Goal: Communication & Community: Participate in discussion

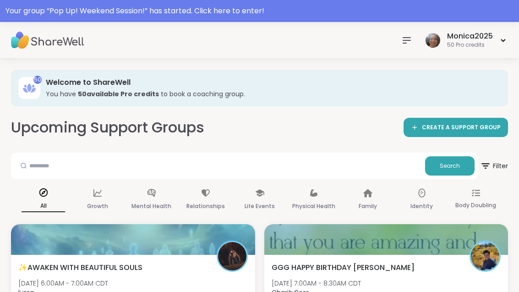
click at [312, 15] on div "Your group “ Pop Up! Weekend Session! ” has started. Click here to enter!" at bounding box center [260, 11] width 508 height 11
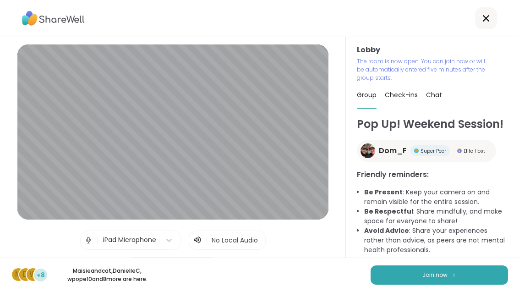
click at [435, 276] on span "Join now" at bounding box center [435, 275] width 25 height 8
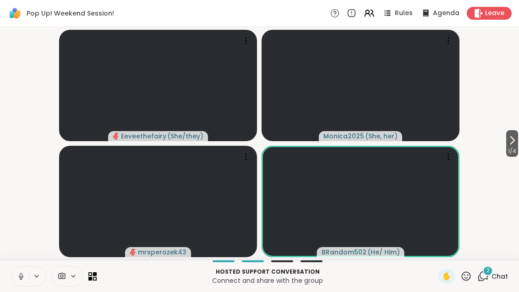
click at [485, 282] on div "2 Chat" at bounding box center [493, 276] width 31 height 15
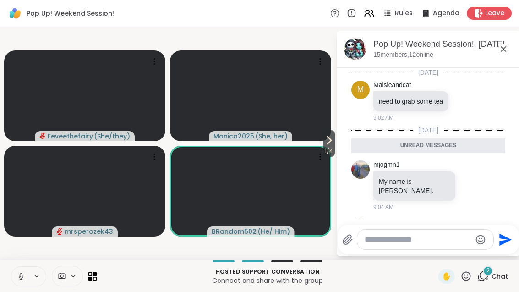
scroll to position [34, 0]
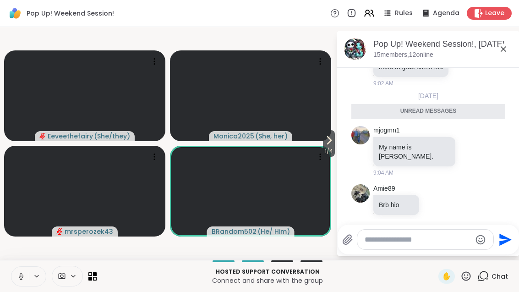
click at [508, 49] on icon at bounding box center [503, 49] width 11 height 11
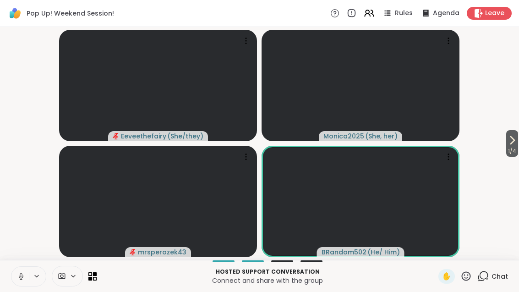
click at [512, 142] on icon at bounding box center [513, 140] width 4 height 7
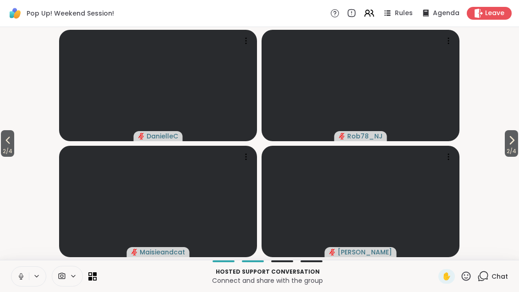
click at [2, 135] on button "2 / 4" at bounding box center [7, 143] width 13 height 27
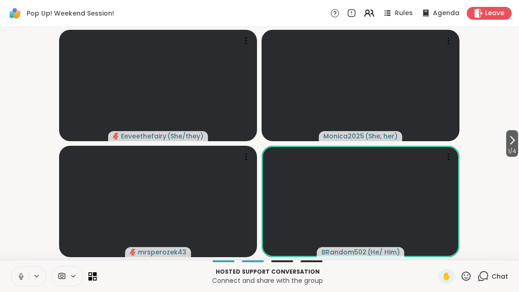
click at [512, 143] on icon at bounding box center [513, 140] width 4 height 7
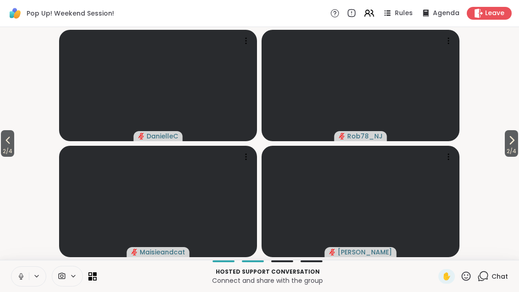
click at [511, 147] on span "2 / 4" at bounding box center [511, 151] width 13 height 11
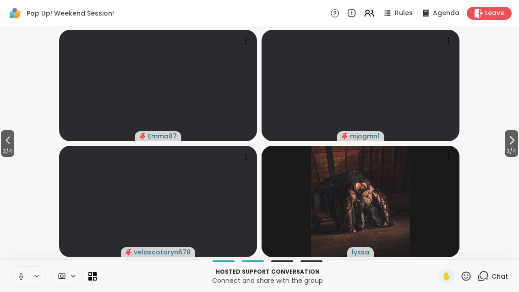
click at [516, 146] on span "3 / 4" at bounding box center [511, 151] width 13 height 11
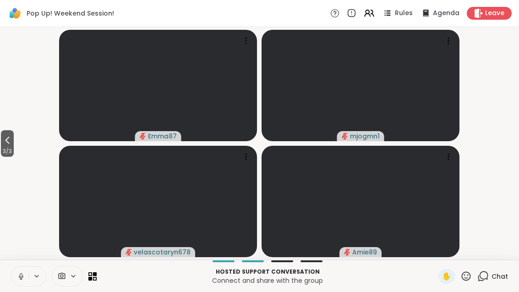
click at [19, 282] on button at bounding box center [19, 276] width 17 height 19
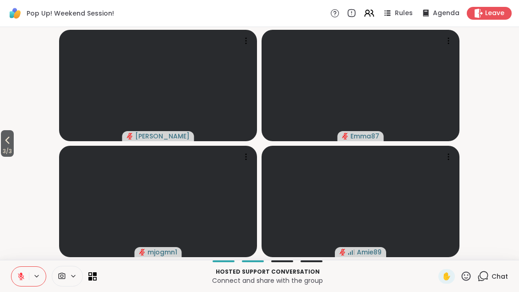
click at [3, 145] on icon at bounding box center [7, 140] width 11 height 11
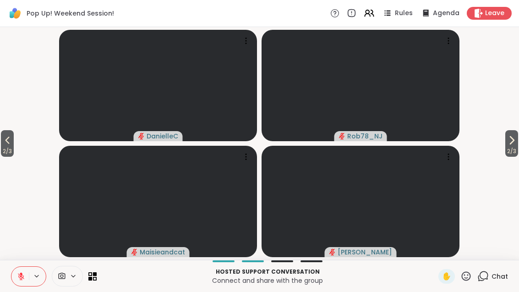
click at [2, 153] on span "2 / 3" at bounding box center [7, 151] width 13 height 11
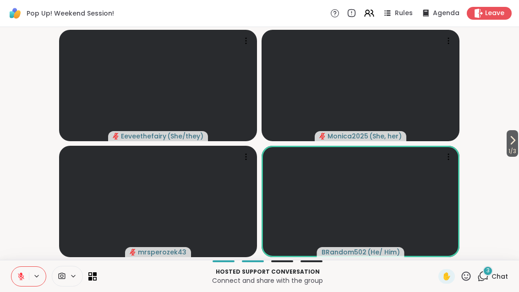
click at [13, 280] on button at bounding box center [19, 276] width 17 height 19
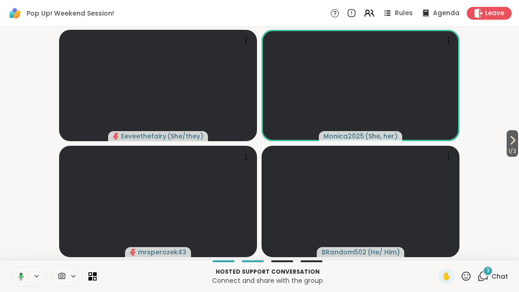
click at [27, 269] on button at bounding box center [19, 276] width 19 height 19
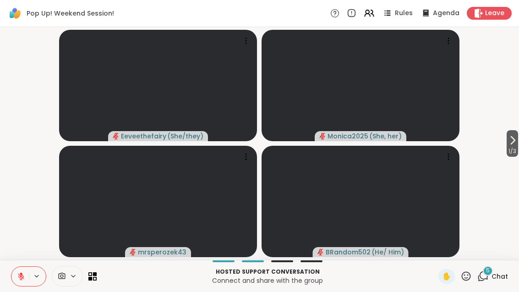
click at [94, 280] on icon at bounding box center [95, 278] width 4 height 4
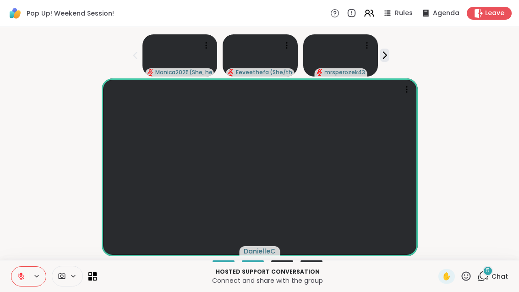
scroll to position [10, 0]
click at [488, 275] on div "5" at bounding box center [488, 271] width 10 height 10
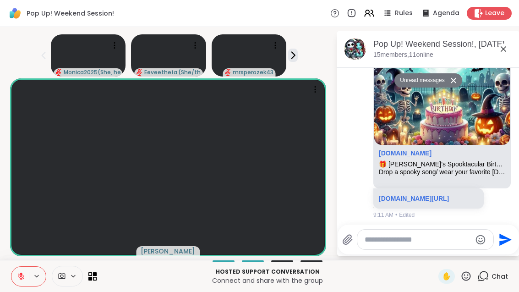
scroll to position [318, 0]
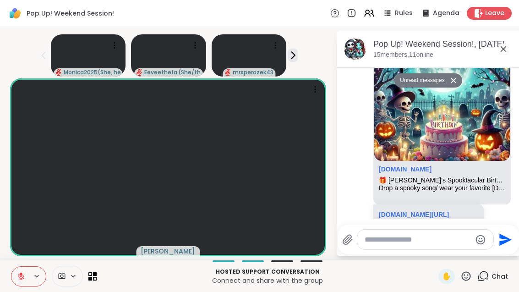
click at [513, 39] on div "Pop Up! Weekend Session!, [DATE]" at bounding box center [443, 44] width 139 height 11
click at [509, 44] on icon at bounding box center [503, 49] width 11 height 11
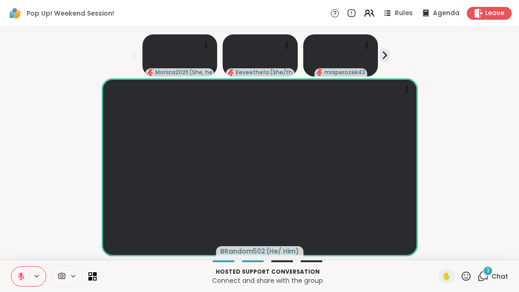
click at [30, 268] on div at bounding box center [28, 276] width 35 height 20
click at [22, 270] on button at bounding box center [19, 276] width 17 height 19
click at [28, 281] on button at bounding box center [19, 276] width 17 height 19
click at [486, 282] on div "3 Chat" at bounding box center [493, 276] width 31 height 15
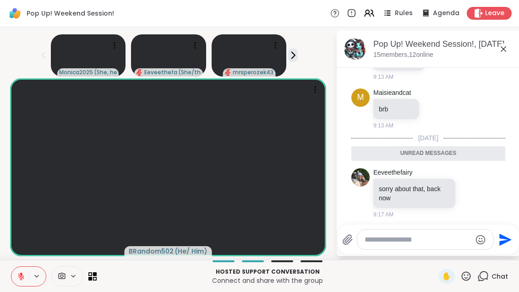
scroll to position [534, 0]
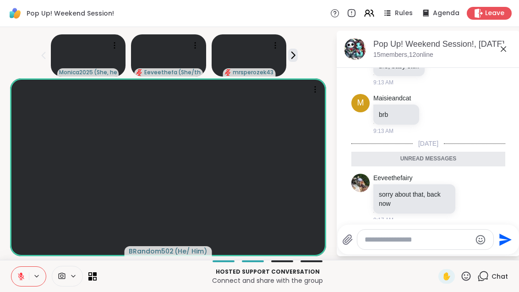
click at [509, 44] on icon at bounding box center [503, 49] width 11 height 11
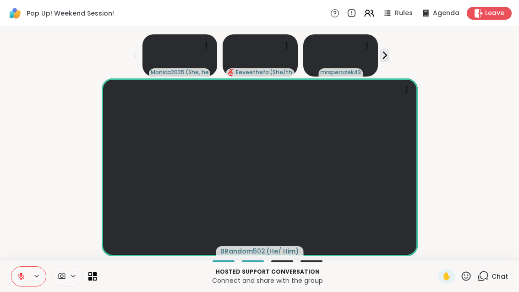
click at [26, 269] on button at bounding box center [19, 276] width 17 height 19
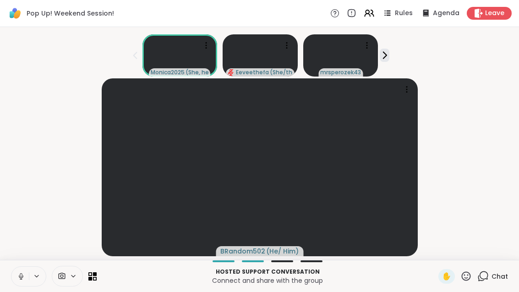
click at [16, 281] on button at bounding box center [19, 276] width 17 height 19
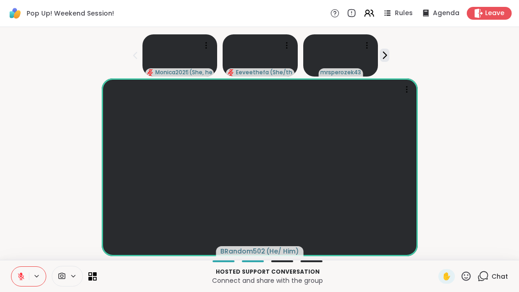
click at [31, 268] on div at bounding box center [28, 276] width 35 height 20
click at [22, 274] on icon at bounding box center [21, 276] width 8 height 8
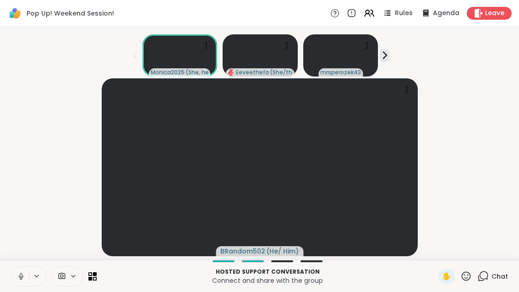
click at [21, 267] on button at bounding box center [19, 276] width 17 height 19
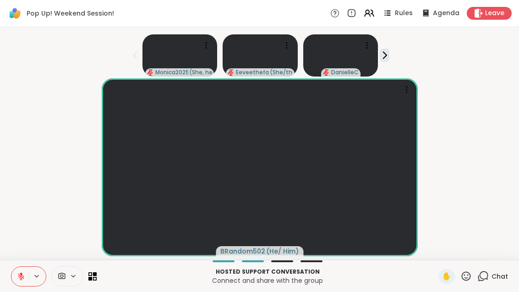
click at [22, 277] on icon at bounding box center [21, 276] width 8 height 8
click at [18, 278] on icon at bounding box center [21, 276] width 8 height 8
click at [95, 275] on icon at bounding box center [95, 274] width 4 height 4
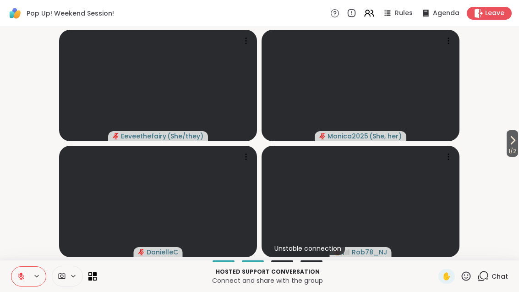
click at [518, 138] on button "1 / 2" at bounding box center [512, 143] width 11 height 27
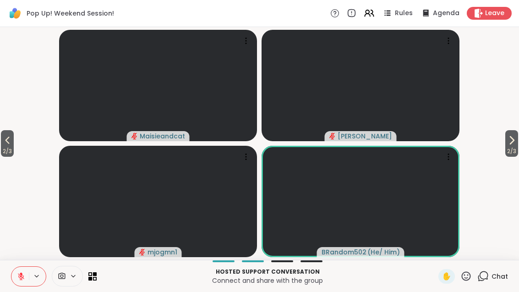
click at [518, 133] on button "2 / 3" at bounding box center [512, 143] width 13 height 27
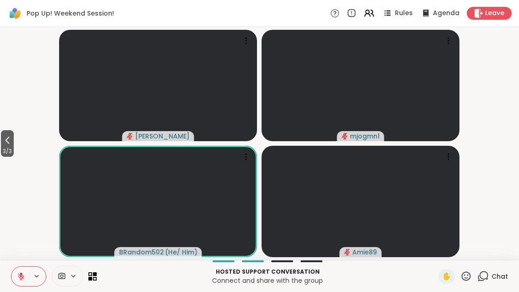
click at [1, 145] on button "3 / 3" at bounding box center [7, 143] width 13 height 27
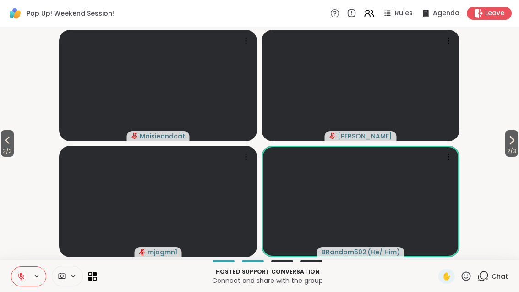
click at [8, 150] on span "2 / 3" at bounding box center [7, 151] width 13 height 11
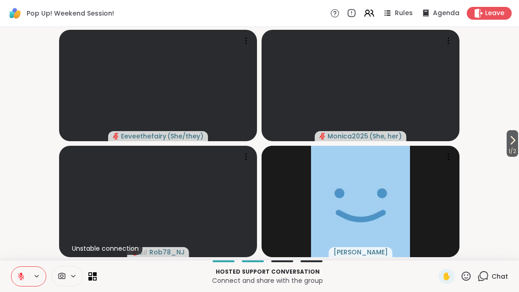
click at [499, 14] on span "Leave" at bounding box center [495, 13] width 19 height 9
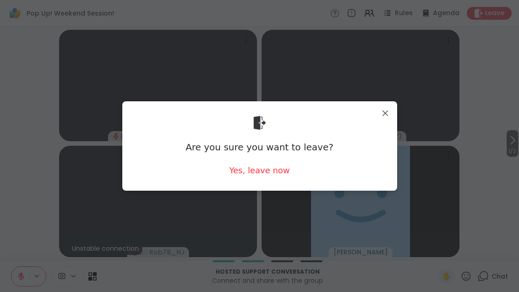
click at [276, 173] on div "Yes, leave now" at bounding box center [259, 170] width 61 height 11
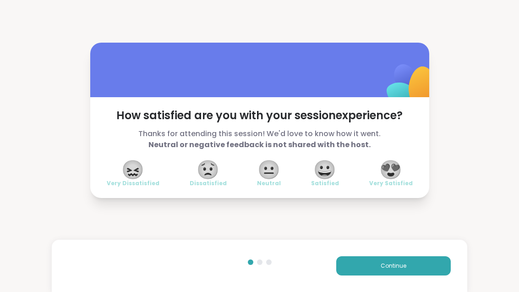
click at [403, 163] on div "😍 Very Satisfied" at bounding box center [392, 174] width 44 height 26
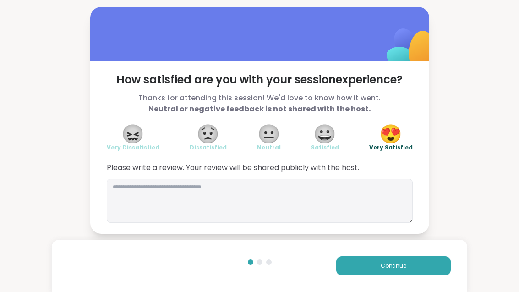
click at [395, 273] on button "Continue" at bounding box center [394, 265] width 115 height 19
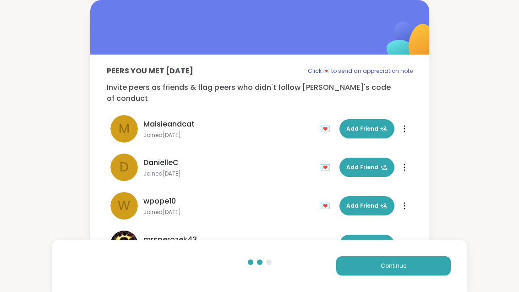
click at [395, 272] on button "Continue" at bounding box center [394, 265] width 115 height 19
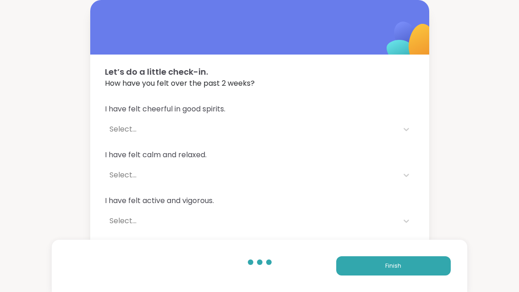
click at [411, 268] on button "Finish" at bounding box center [394, 265] width 115 height 19
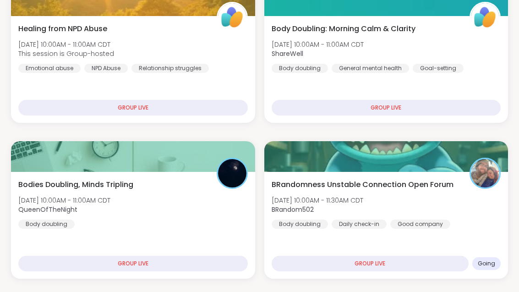
scroll to position [529, 0]
click at [462, 206] on div "BRandomness Unstable Connection Open Forum [DATE] 10:00AM - 11:30AM CDT BRandom…" at bounding box center [387, 204] width 230 height 50
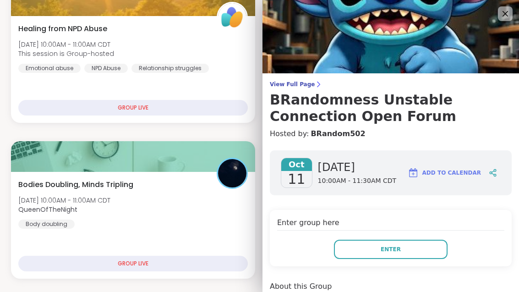
click at [405, 250] on button "Enter" at bounding box center [391, 249] width 114 height 19
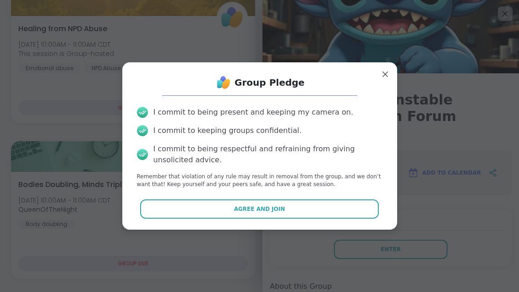
click at [238, 213] on span "Agree and Join" at bounding box center [259, 209] width 51 height 8
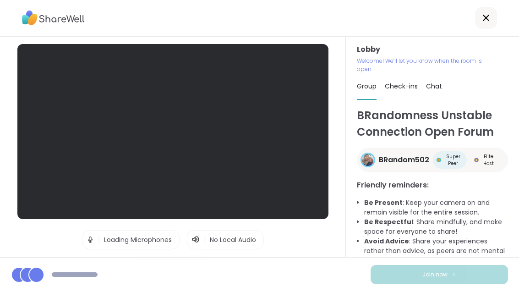
scroll to position [29, 0]
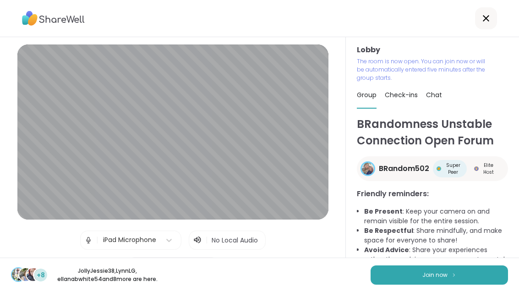
click at [460, 284] on button "Join now" at bounding box center [440, 274] width 138 height 19
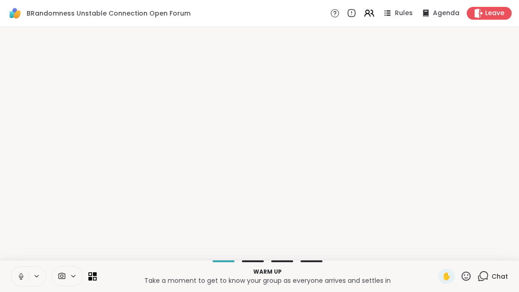
scroll to position [0, 0]
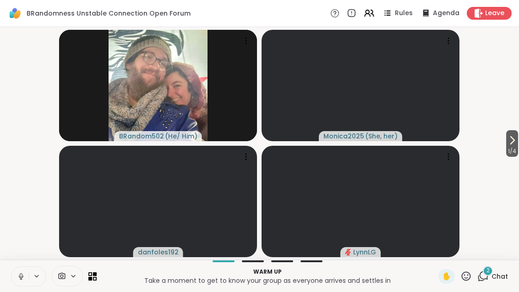
click at [487, 281] on icon at bounding box center [483, 275] width 11 height 11
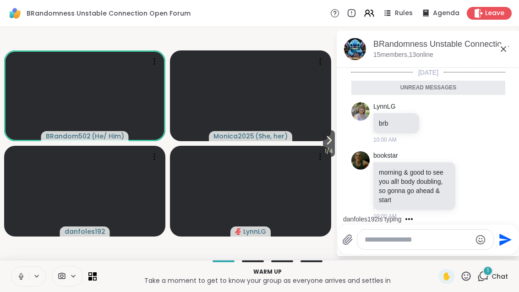
scroll to position [22, 0]
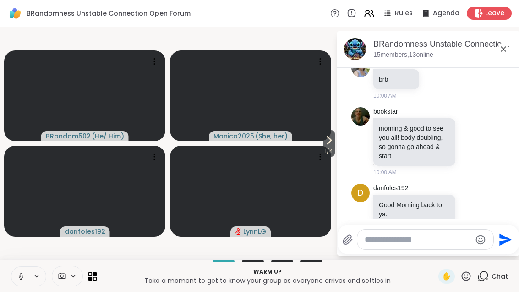
click at [323, 148] on span "1 / 4" at bounding box center [329, 151] width 12 height 11
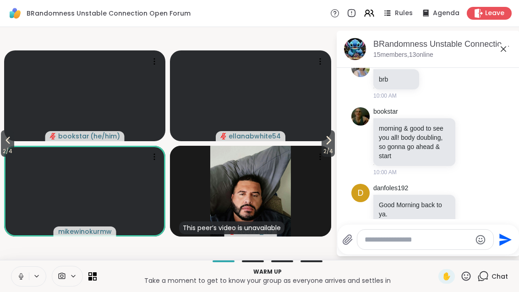
click at [333, 144] on icon at bounding box center [328, 140] width 11 height 11
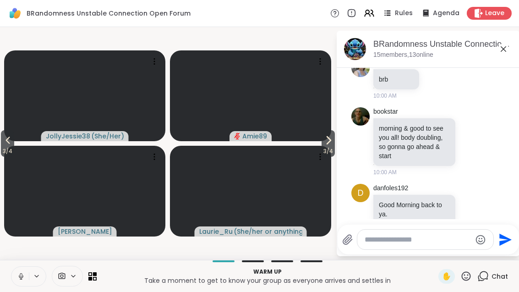
click at [331, 144] on icon at bounding box center [328, 140] width 11 height 11
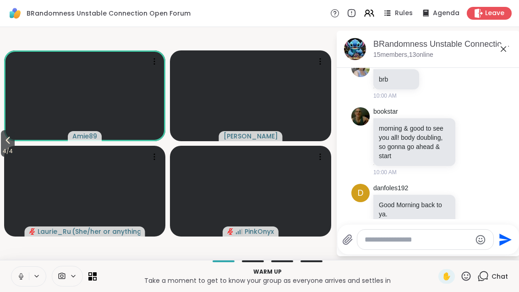
scroll to position [80, 0]
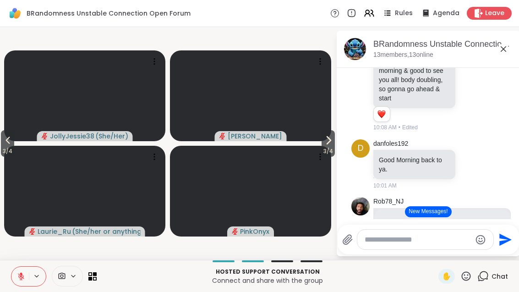
click at [329, 142] on icon at bounding box center [328, 140] width 11 height 11
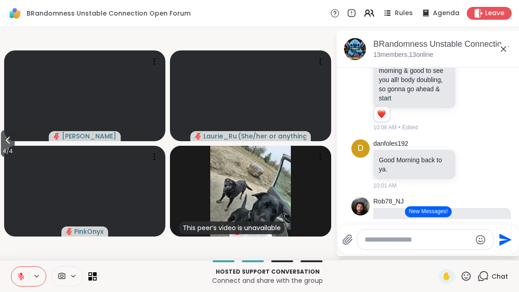
click at [2, 155] on span "4 / 4" at bounding box center [8, 151] width 14 height 11
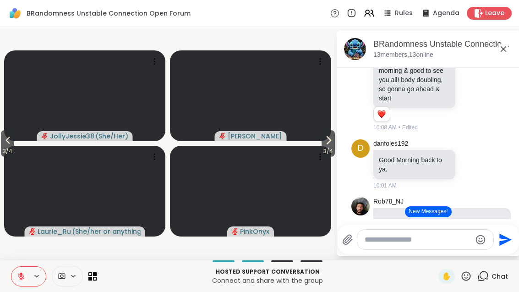
click at [8, 145] on icon at bounding box center [7, 140] width 11 height 11
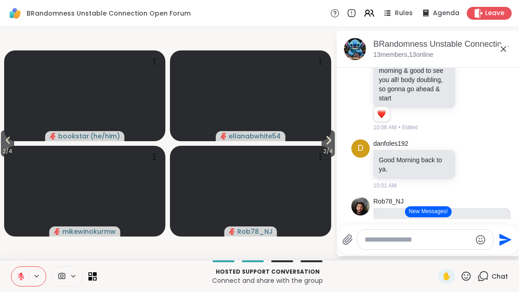
click at [9, 138] on icon at bounding box center [8, 140] width 4 height 7
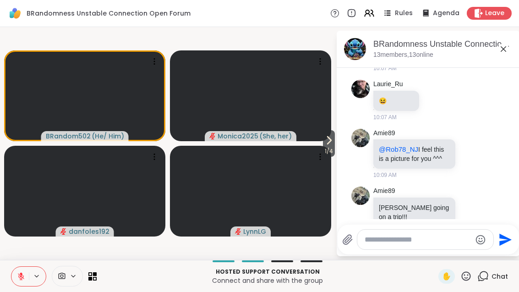
scroll to position [695, 0]
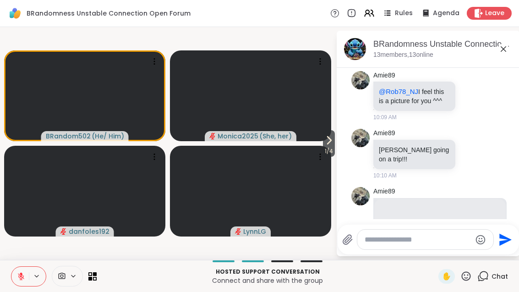
click at [485, 149] on icon at bounding box center [482, 154] width 8 height 11
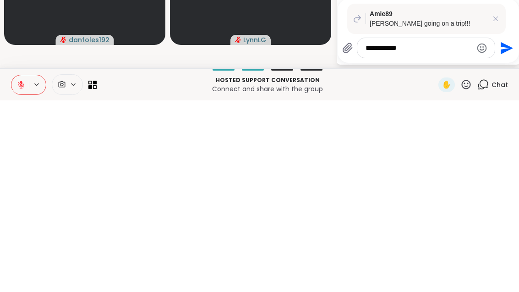
type textarea "**********"
click at [513, 229] on button "Send" at bounding box center [506, 239] width 21 height 21
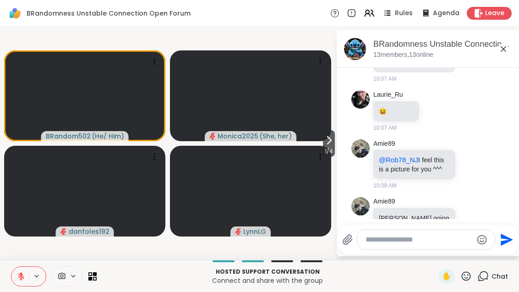
scroll to position [626, 0]
click at [505, 47] on icon at bounding box center [503, 49] width 11 height 11
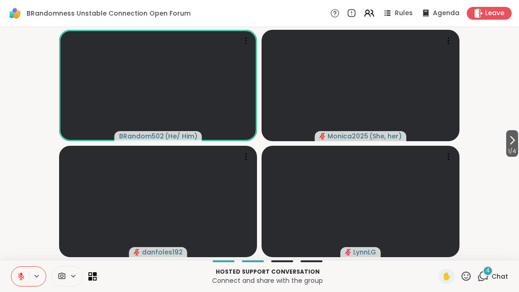
click at [518, 146] on span "1 / 4" at bounding box center [513, 151] width 12 height 11
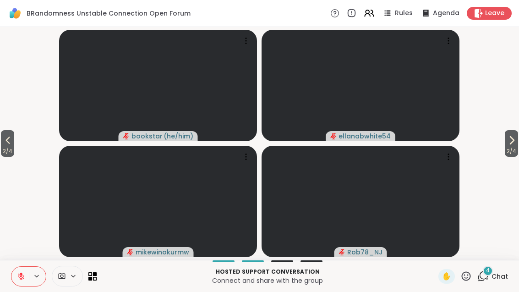
click at [511, 146] on span "2 / 4" at bounding box center [511, 151] width 13 height 11
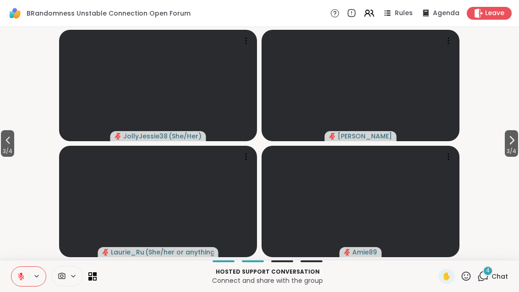
click at [510, 154] on span "3 / 4" at bounding box center [511, 151] width 13 height 11
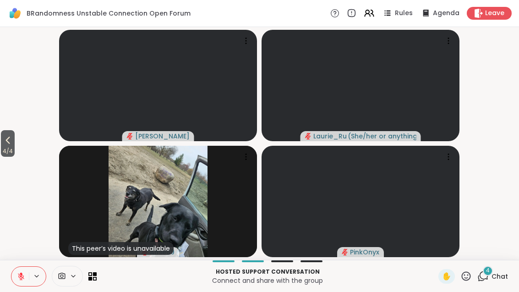
click at [2, 151] on span "4 / 4" at bounding box center [8, 151] width 14 height 11
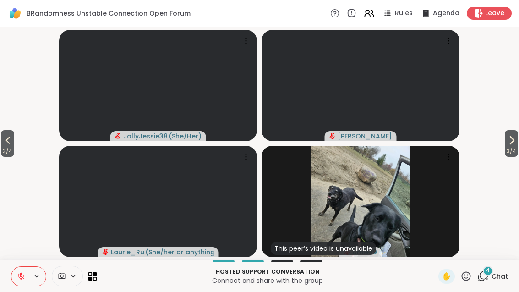
click at [2, 148] on span "3 / 4" at bounding box center [7, 151] width 13 height 11
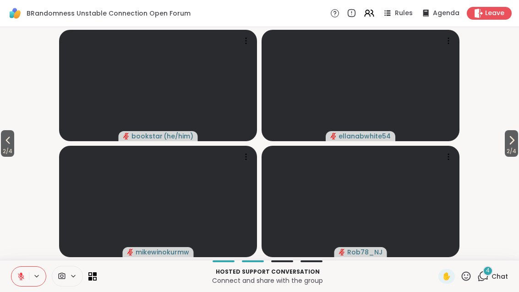
click at [2, 145] on button "2 / 4" at bounding box center [7, 143] width 13 height 27
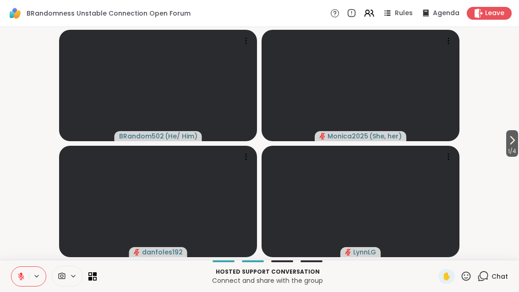
click at [518, 139] on button "1 / 4" at bounding box center [513, 143] width 12 height 27
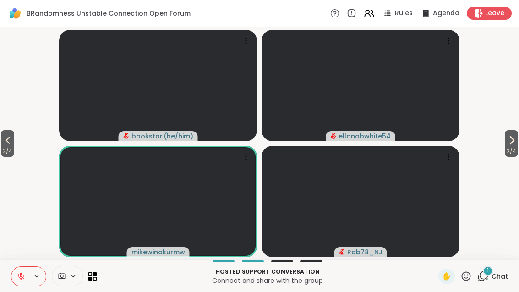
click at [492, 262] on div "Hosted support conversation Connect and share with the group ✋ 1 Chat" at bounding box center [259, 276] width 519 height 32
click at [486, 276] on icon at bounding box center [483, 275] width 11 height 11
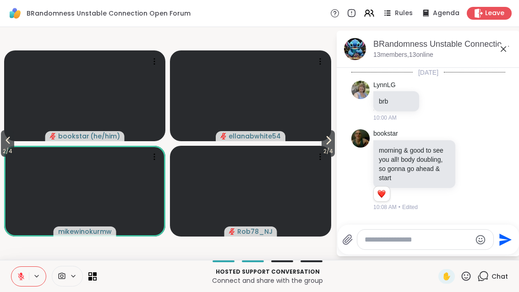
scroll to position [1556, 0]
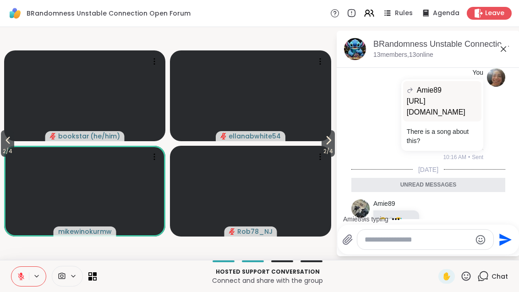
click at [96, 280] on icon at bounding box center [95, 278] width 4 height 4
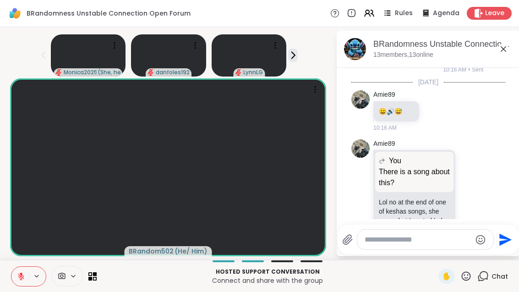
scroll to position [1723, 0]
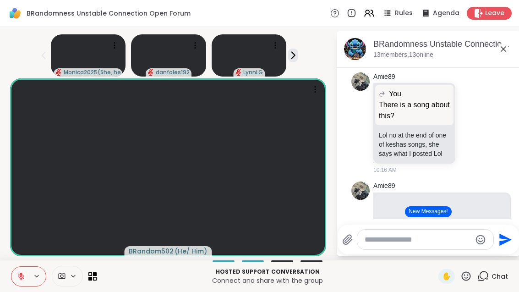
click at [24, 285] on button at bounding box center [19, 276] width 17 height 19
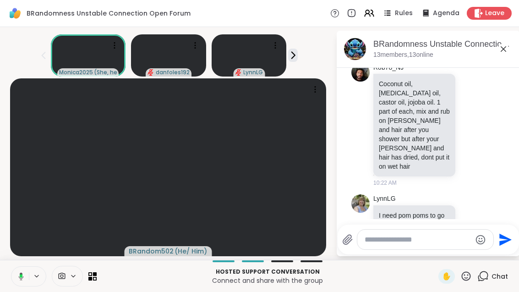
scroll to position [2435, 0]
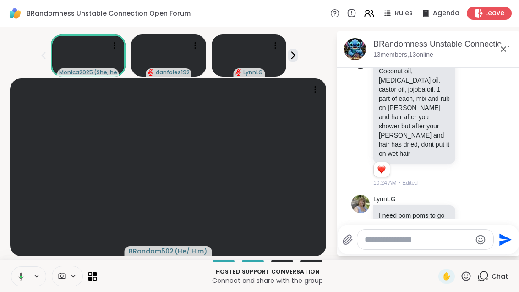
click at [22, 274] on icon at bounding box center [21, 276] width 5 height 8
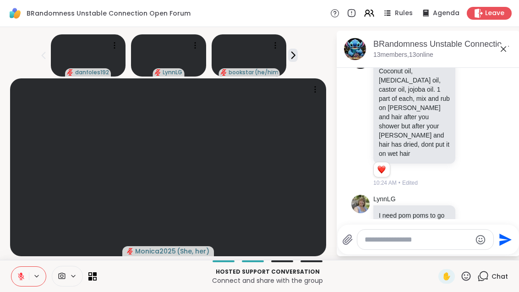
click at [20, 275] on icon at bounding box center [21, 276] width 6 height 6
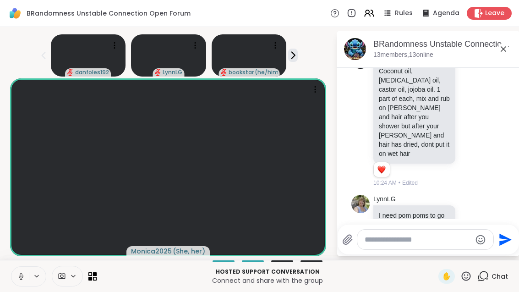
scroll to position [2448, 0]
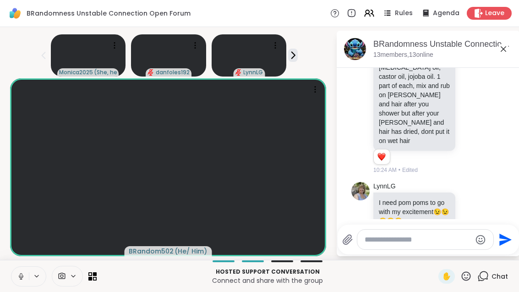
click at [24, 281] on button at bounding box center [19, 276] width 17 height 19
click at [26, 280] on button at bounding box center [19, 276] width 17 height 19
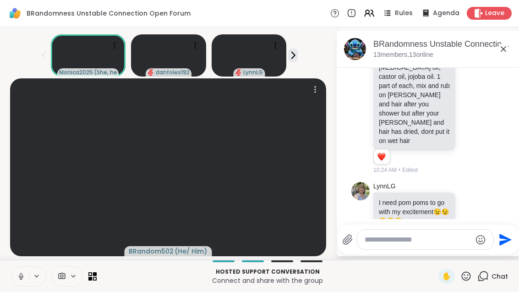
click at [10, 256] on video at bounding box center [168, 167] width 316 height 178
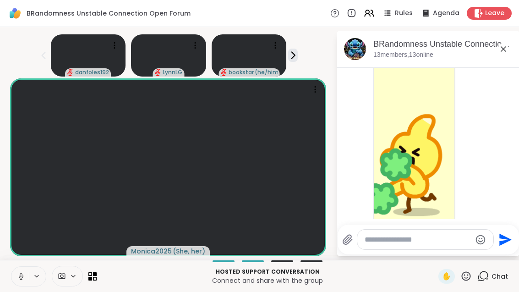
scroll to position [10, 0]
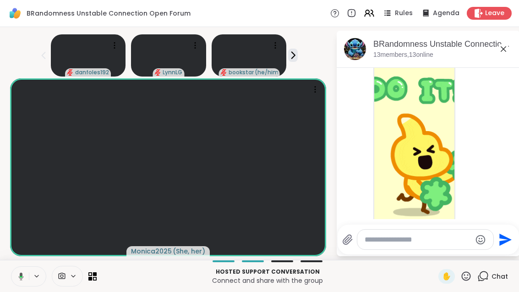
click at [93, 279] on icon at bounding box center [92, 276] width 8 height 8
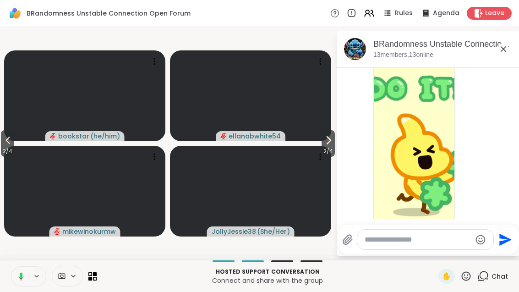
scroll to position [0, 0]
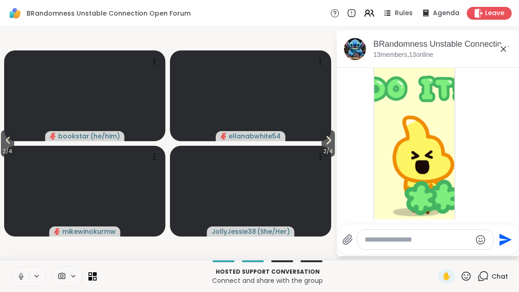
click at [2, 151] on span "2 / 4" at bounding box center [7, 151] width 13 height 11
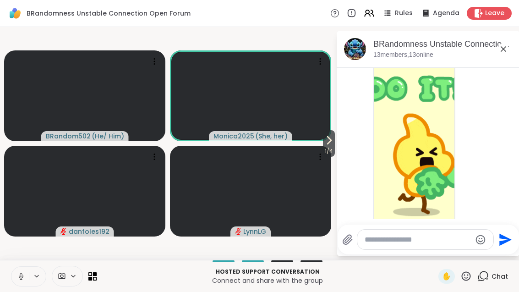
click at [15, 268] on button at bounding box center [19, 276] width 17 height 19
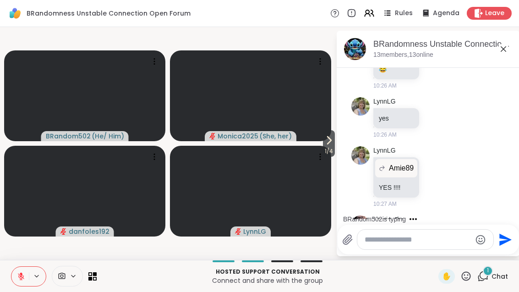
scroll to position [3077, 0]
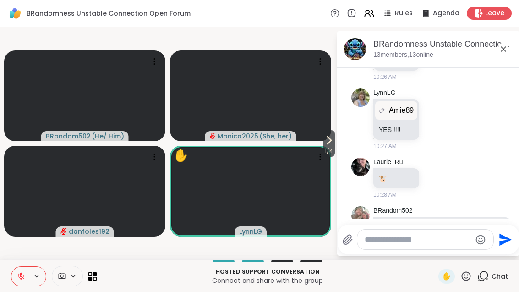
click at [104, 286] on div "Hosted support conversation Connect and share with the group" at bounding box center [267, 276] width 331 height 21
click at [88, 288] on div "Hosted support conversation Connect and share with the group ✋ Chat" at bounding box center [259, 276] width 519 height 32
click at [93, 278] on icon at bounding box center [92, 276] width 8 height 8
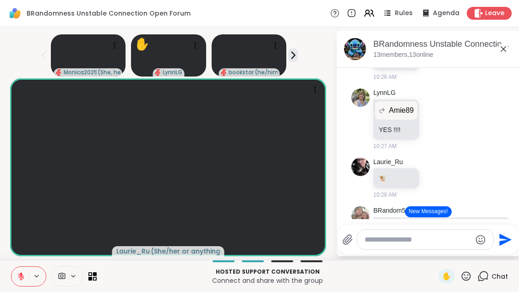
click at [470, 280] on icon at bounding box center [466, 275] width 11 height 11
click at [446, 251] on div "❤️" at bounding box center [439, 252] width 17 height 15
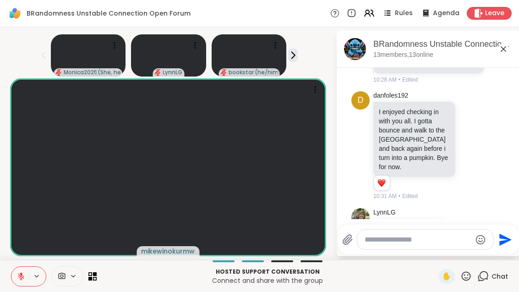
scroll to position [3485, 0]
